Goal: Task Accomplishment & Management: Manage account settings

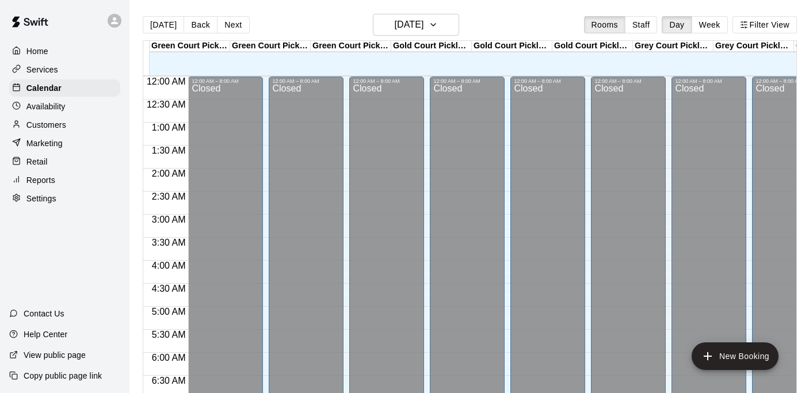
scroll to position [353, 0]
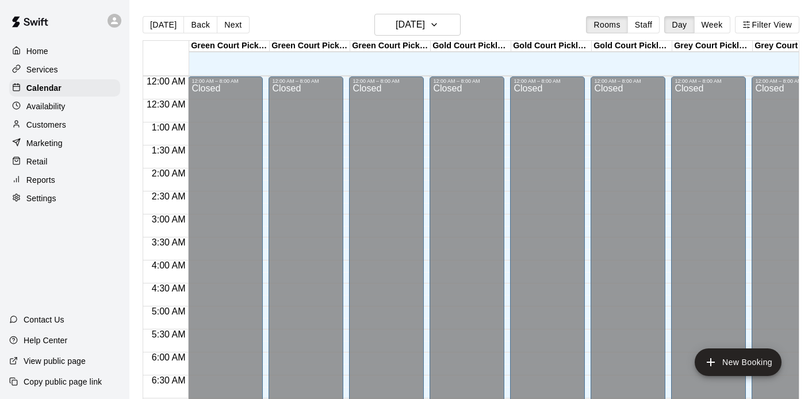
scroll to position [353, 0]
